Goal: Check status

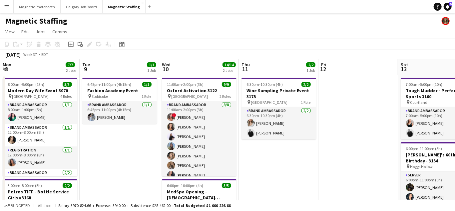
scroll to position [0, 210]
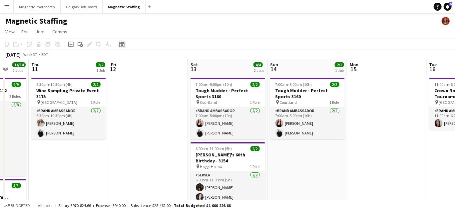
click at [121, 46] on icon "Date picker" at bounding box center [121, 44] width 5 height 5
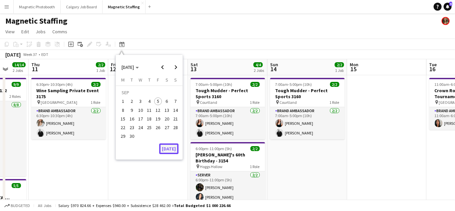
click at [163, 149] on button "[DATE]" at bounding box center [168, 149] width 19 height 11
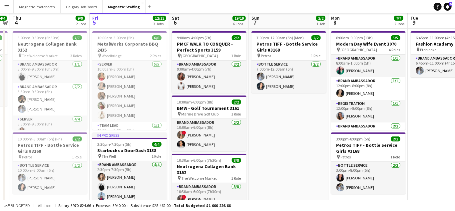
scroll to position [119, 0]
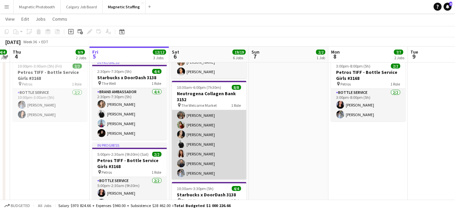
click at [198, 142] on app-card-role "Brand Ambassador [DATE] 10:30am-6:00pm (7h30m) ! [PERSON_NAME] [PERSON_NAME] [P…" at bounding box center [209, 135] width 75 height 90
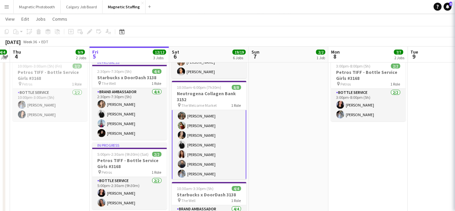
scroll to position [21, 0]
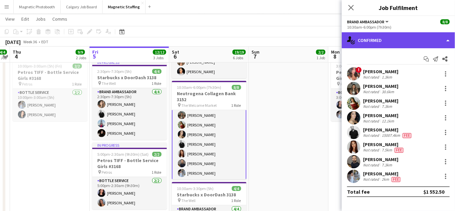
click at [381, 40] on div "single-neutral-actions-check-2 Confirmed" at bounding box center [398, 40] width 113 height 16
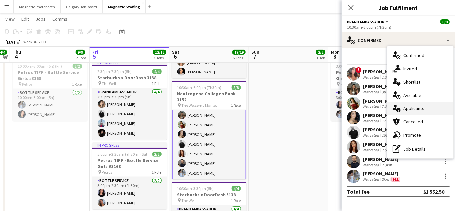
click at [401, 109] on div "single-neutral-actions-information Applicants" at bounding box center [420, 108] width 66 height 13
